Goal: Task Accomplishment & Management: Use online tool/utility

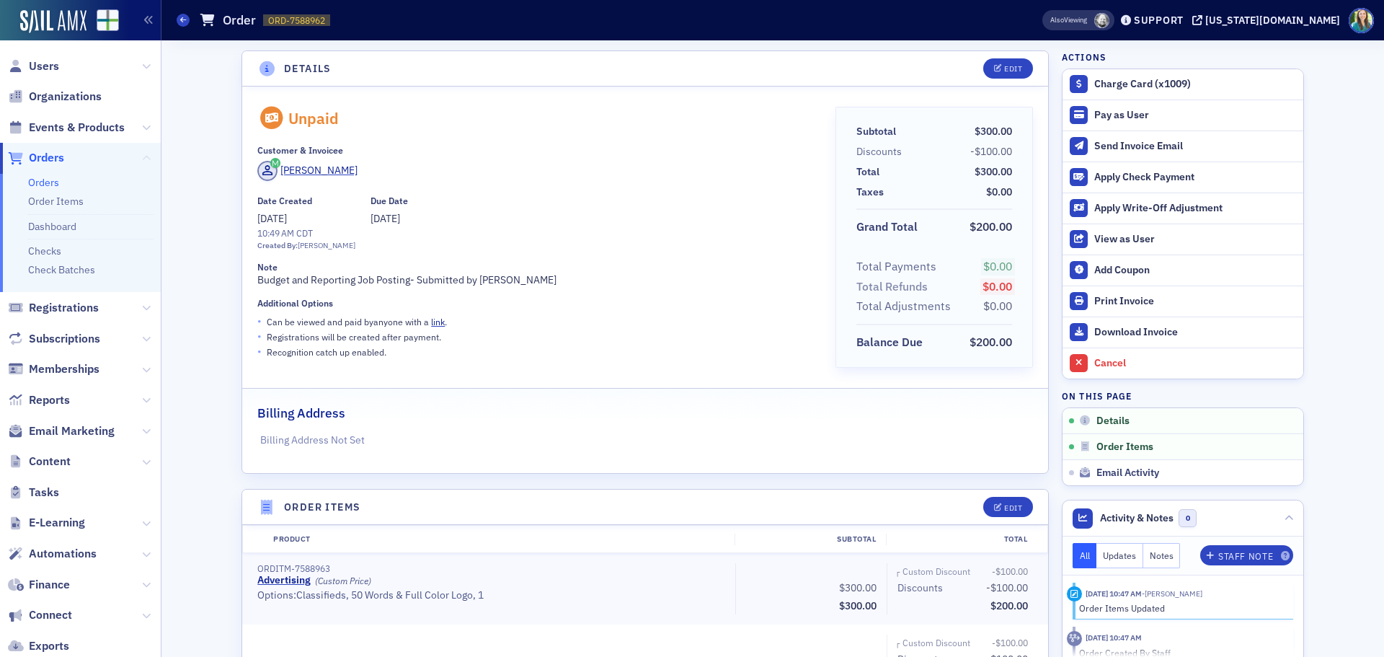
click at [142, 155] on icon at bounding box center [146, 158] width 9 height 9
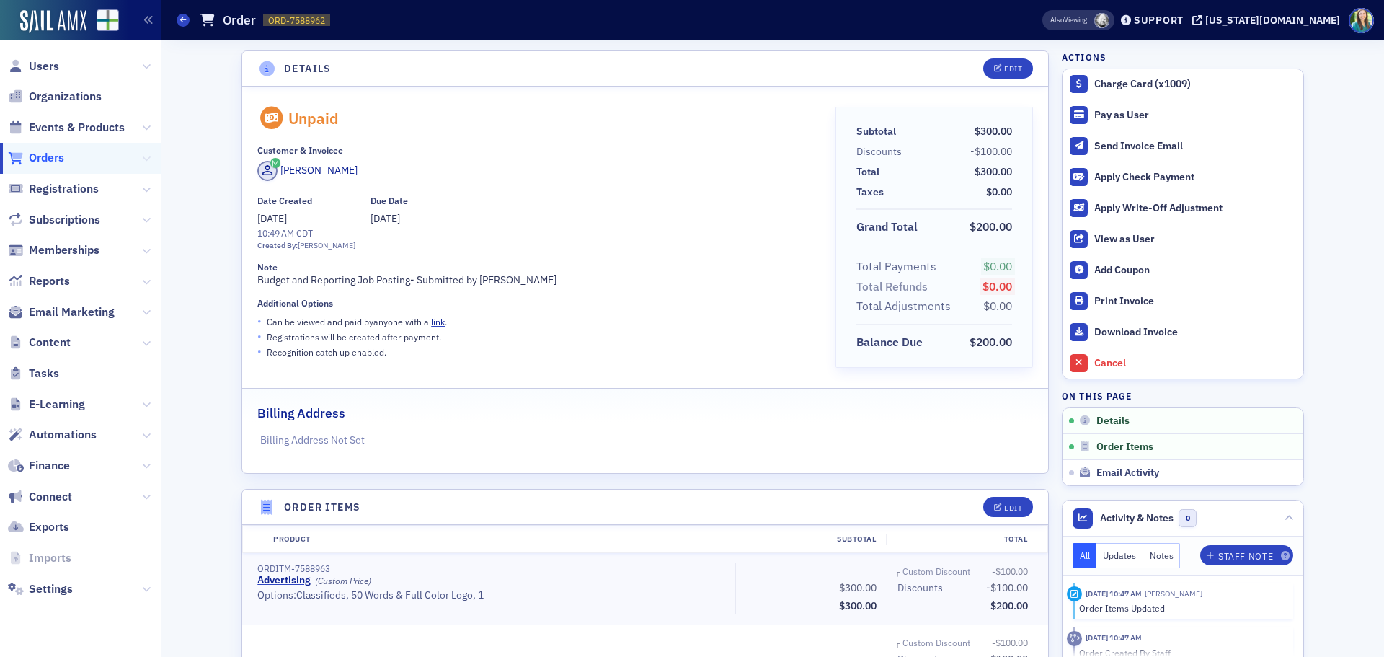
click at [143, 155] on icon at bounding box center [146, 158] width 9 height 9
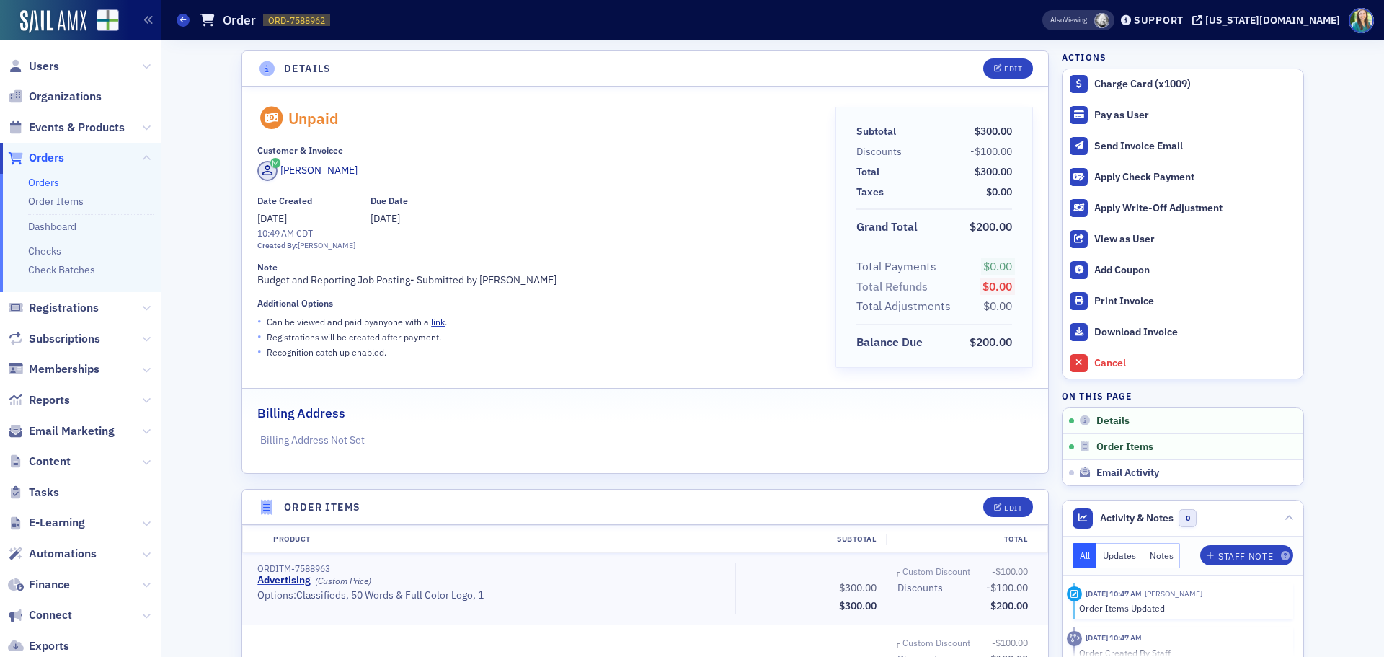
drag, startPoint x: 132, startPoint y: 308, endPoint x: 135, endPoint y: 326, distance: 19.1
click at [135, 326] on ul "Users Organizations Events & Products Orders Orders Order Items Dashboard Check…" at bounding box center [80, 386] width 161 height 672
click at [142, 425] on button at bounding box center [146, 431] width 9 height 16
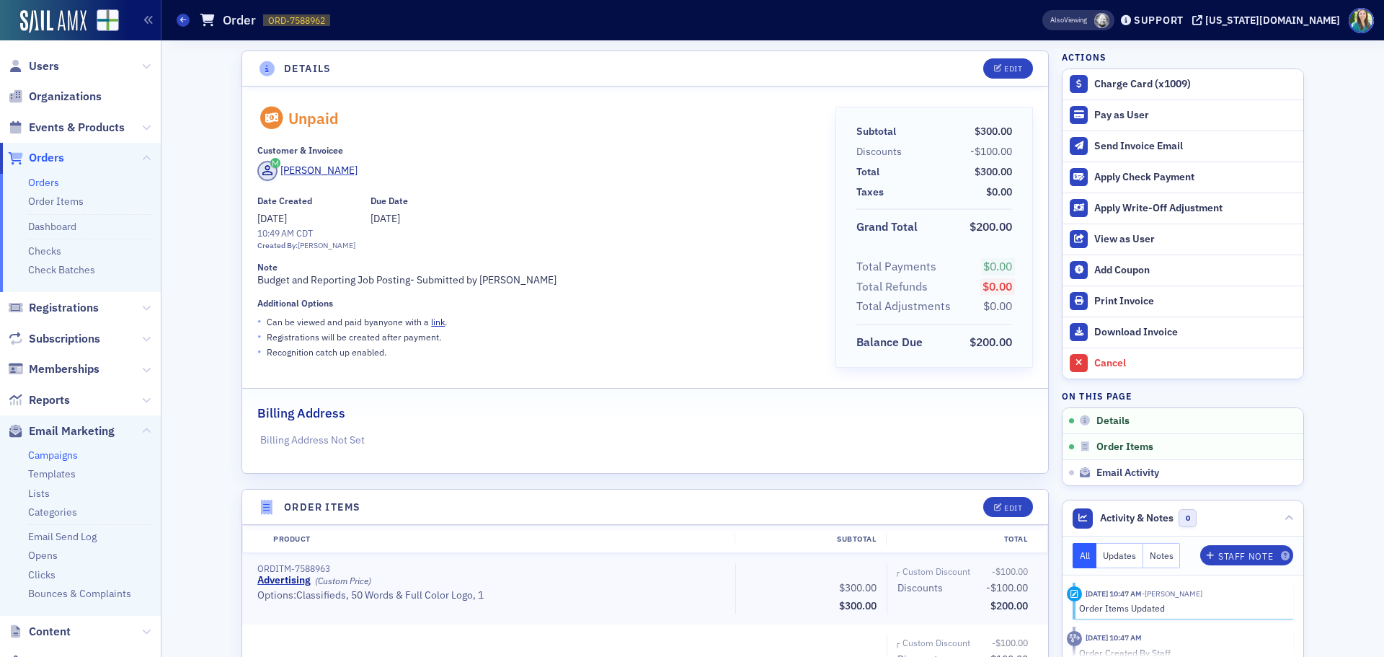
click at [66, 456] on link "Campaigns" at bounding box center [53, 454] width 50 height 13
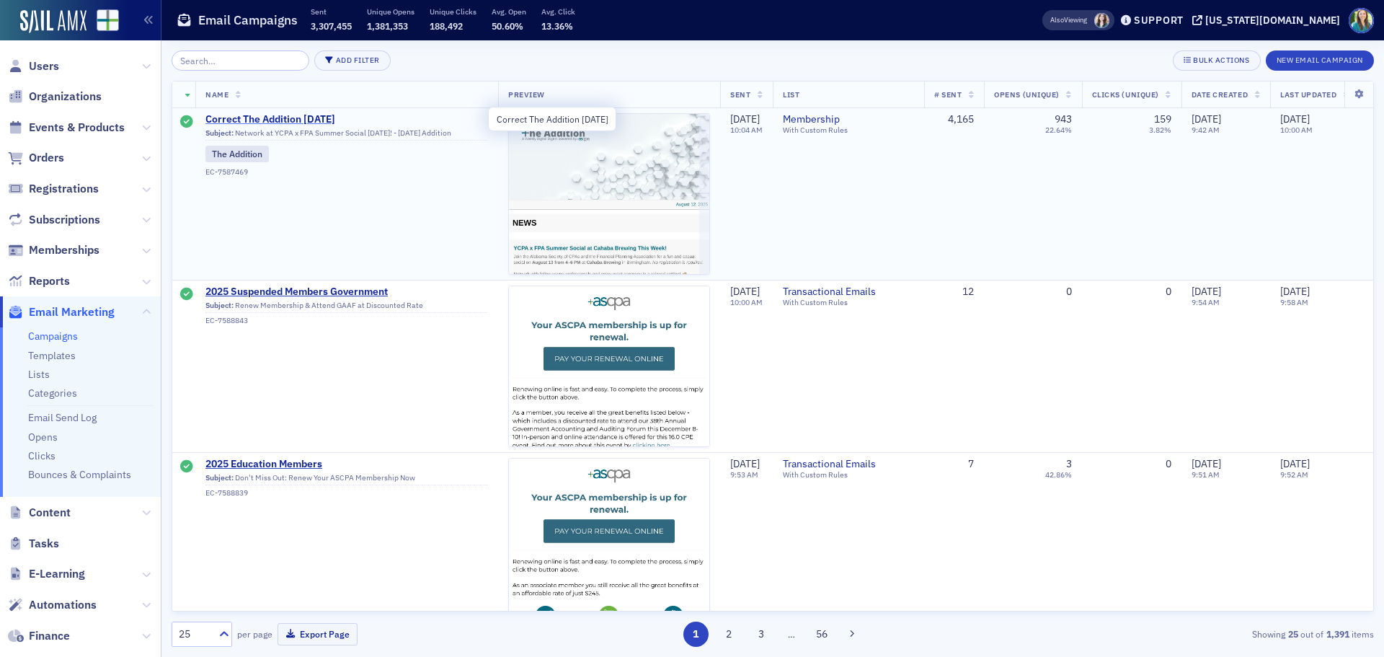
click at [239, 116] on span "Correct The Addition [DATE]" at bounding box center [346, 119] width 283 height 13
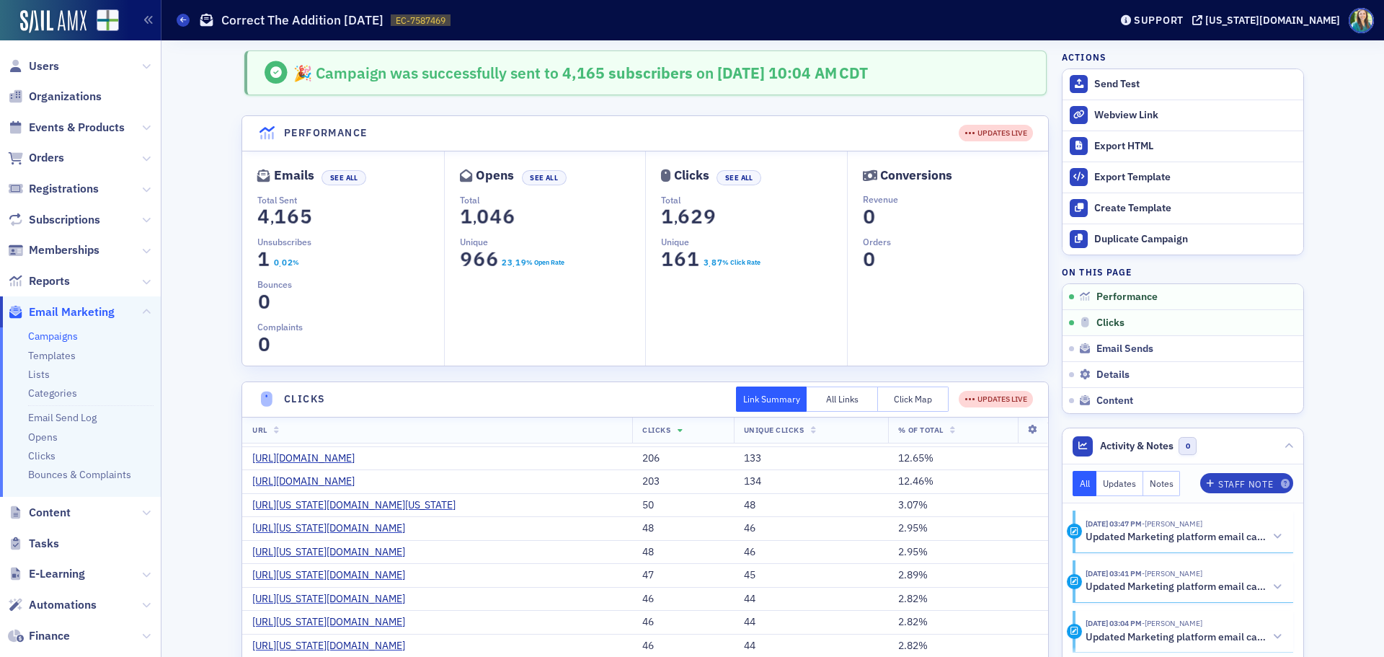
click at [897, 123] on header "Performance UPDATES LIVE" at bounding box center [645, 133] width 806 height 35
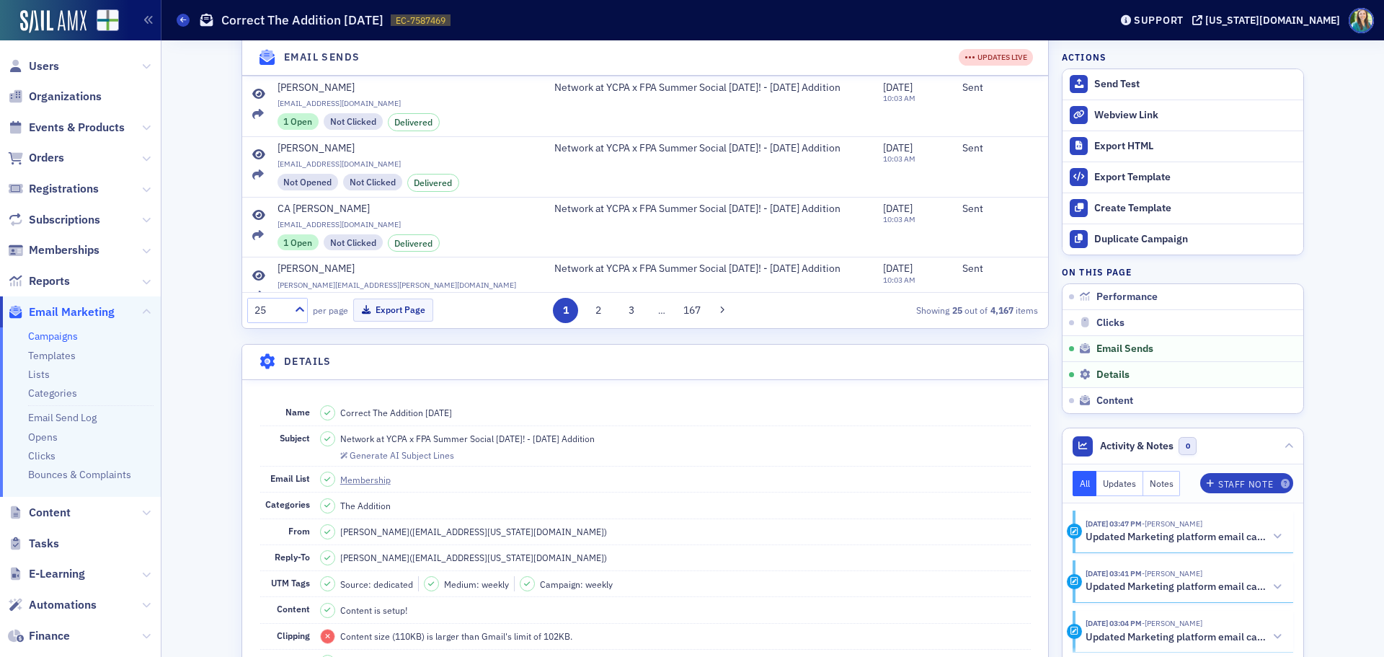
scroll to position [1153, 0]
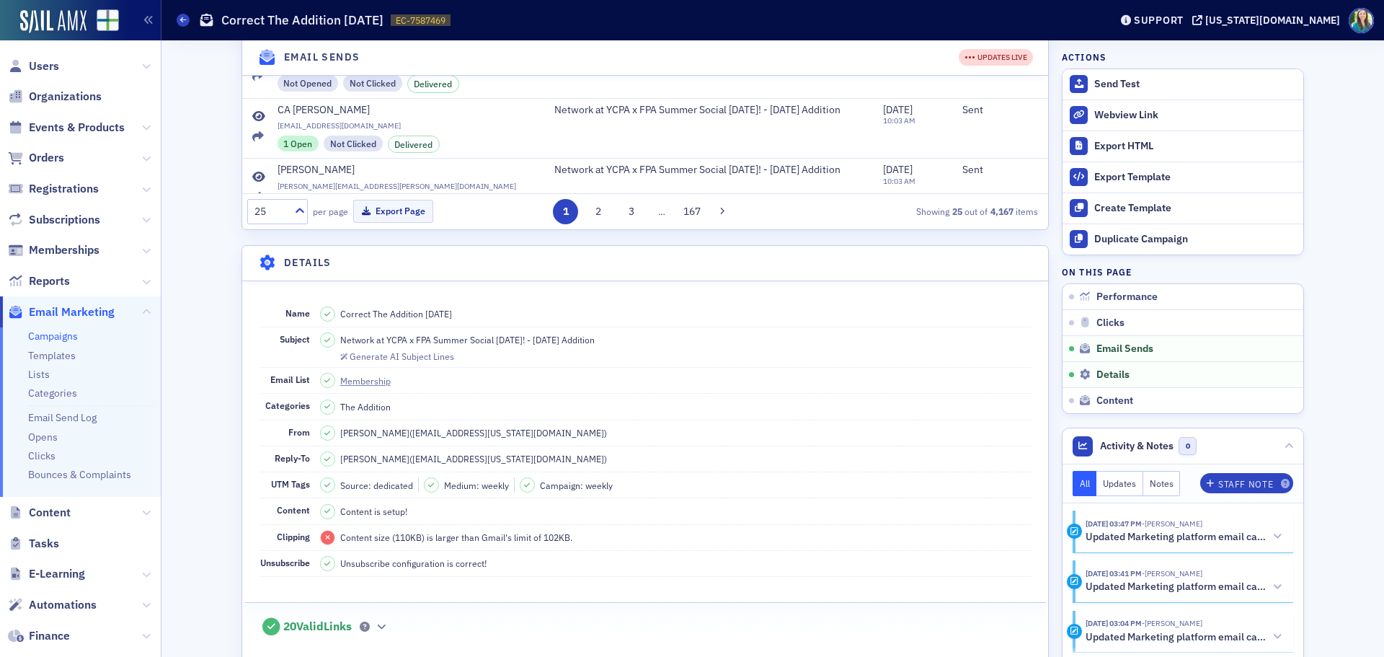
drag, startPoint x: 631, startPoint y: 339, endPoint x: 336, endPoint y: 345, distance: 294.8
click at [336, 345] on dd "Network at YCPA x FPA Summer Social [DATE]! - [DATE] Addition Generate AI Subje…" at bounding box center [675, 347] width 711 height 40
copy span "Network at YCPA x FPA Summer Social [DATE]! - [DATE] Addition"
click at [193, 342] on div "🎉 Campaign was successfully sent to 4,165 subscribers on [DATE] 10:04 AM CDT Pe…" at bounding box center [773, 383] width 1202 height 2993
click at [1111, 115] on div "Webview Link" at bounding box center [1195, 115] width 202 height 13
